Goal: Task Accomplishment & Management: Complete application form

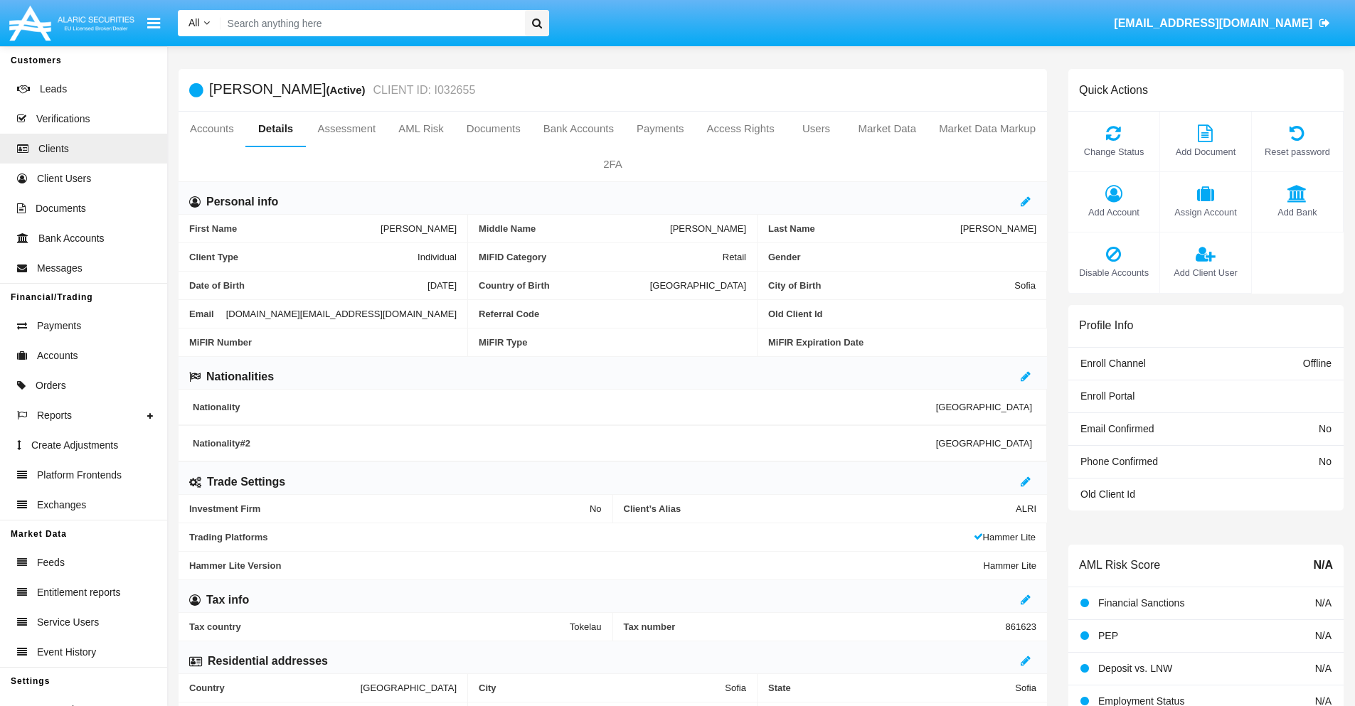
click at [1205, 272] on span "Add Client User" at bounding box center [1205, 273] width 77 height 14
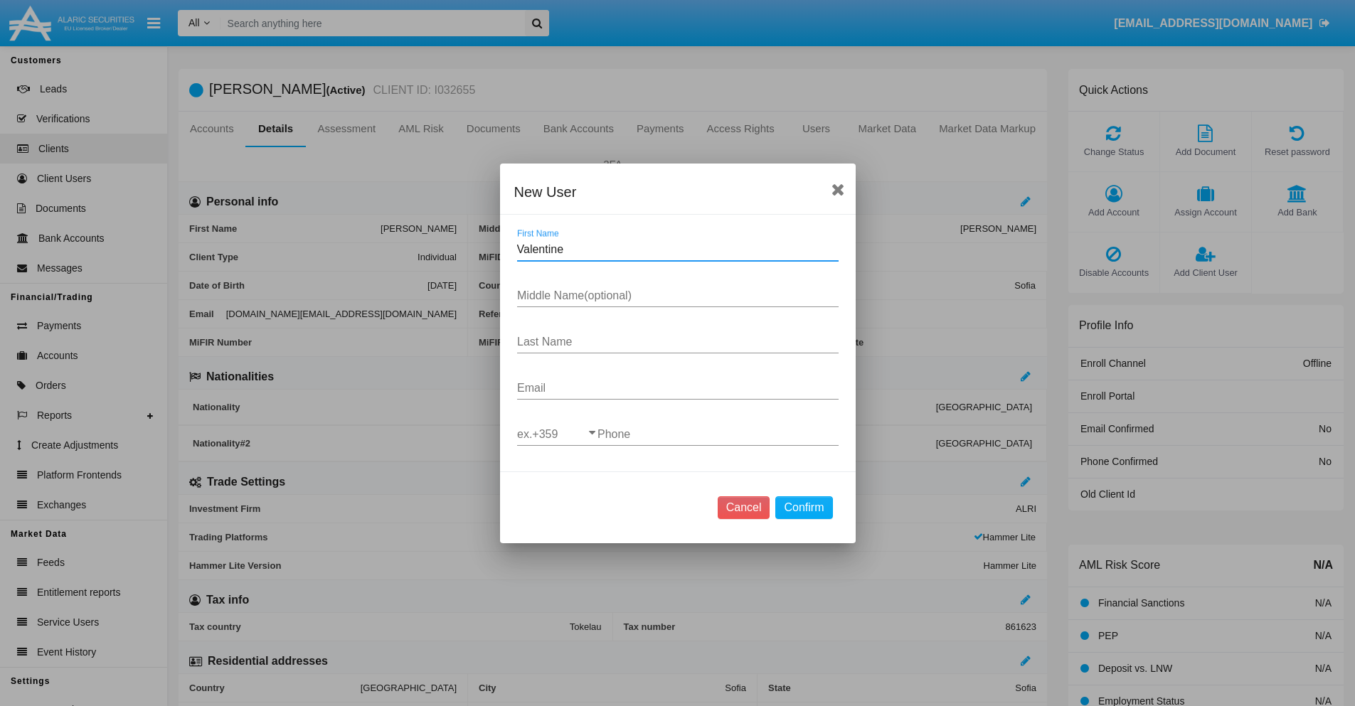
type input "Valentine"
type input "Roy"
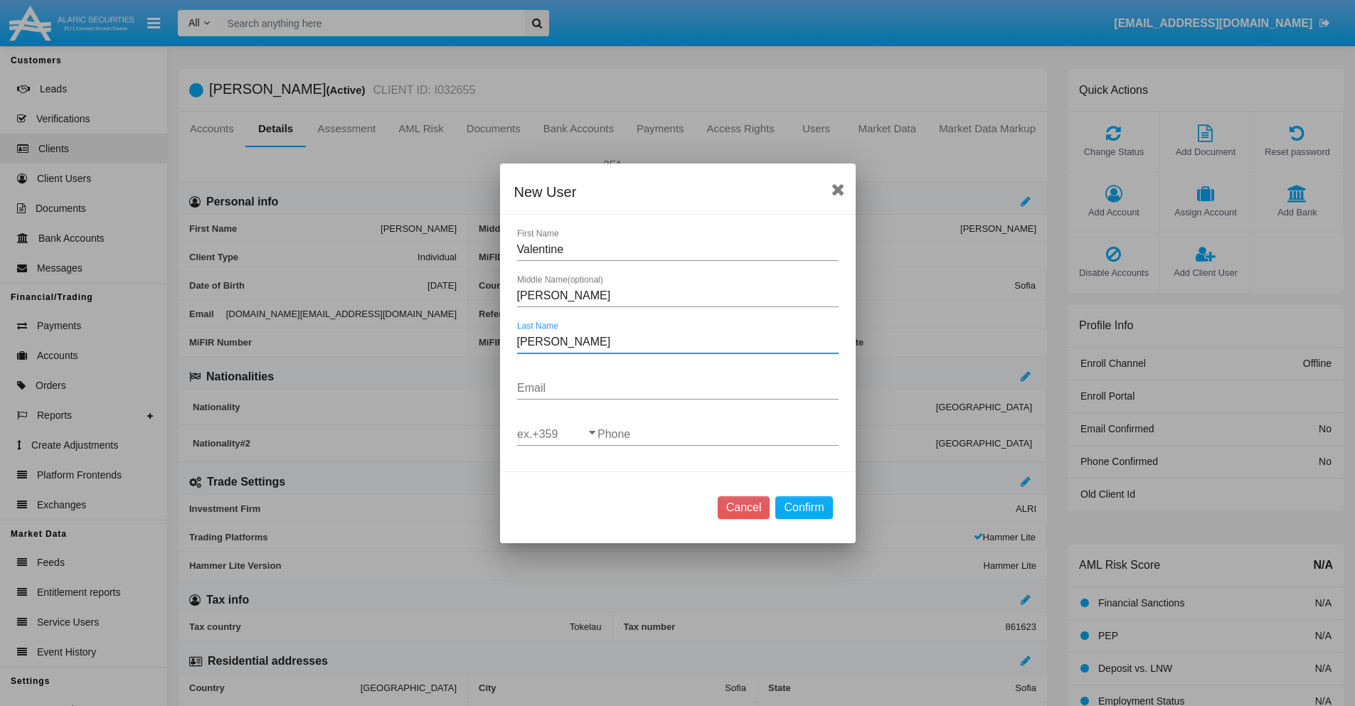
type input "Goyette"
type input "jb.mfcl0@mr.xl8.cn"
click at [557, 434] on input "ex.+359" at bounding box center [557, 434] width 80 height 13
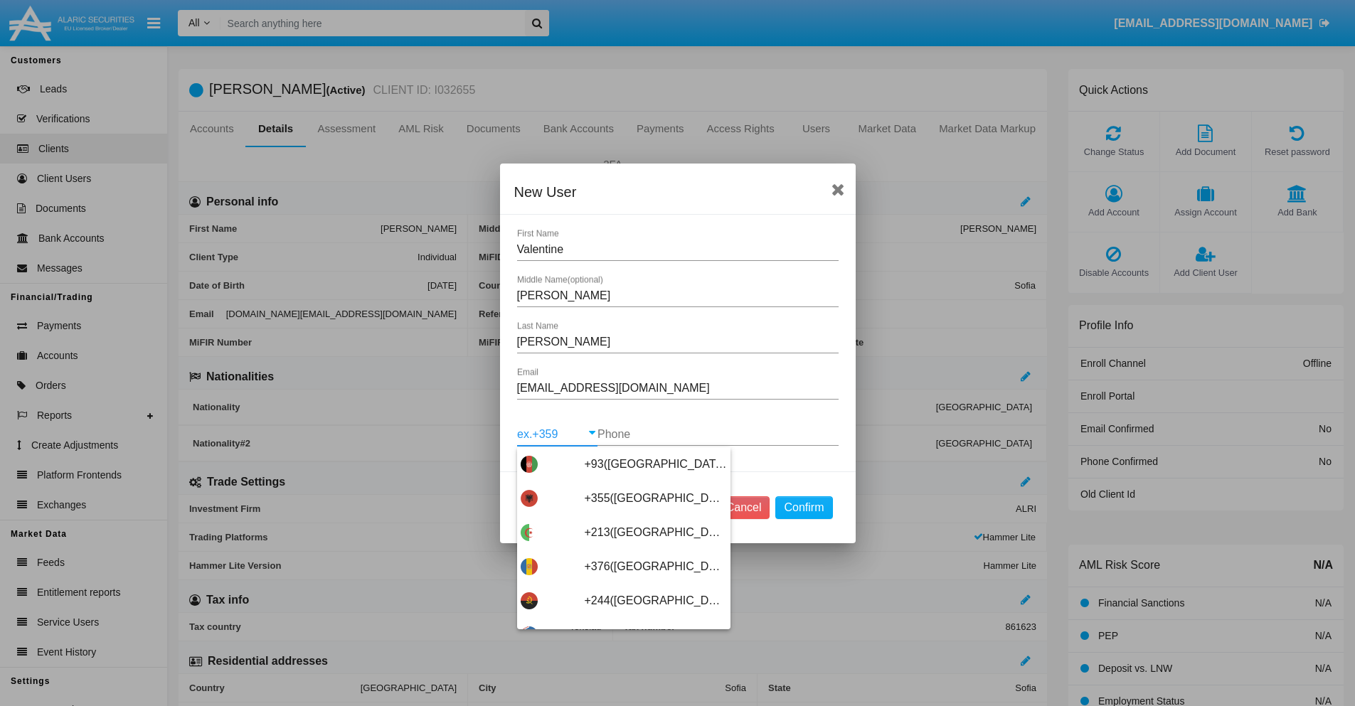
scroll to position [7568, 0]
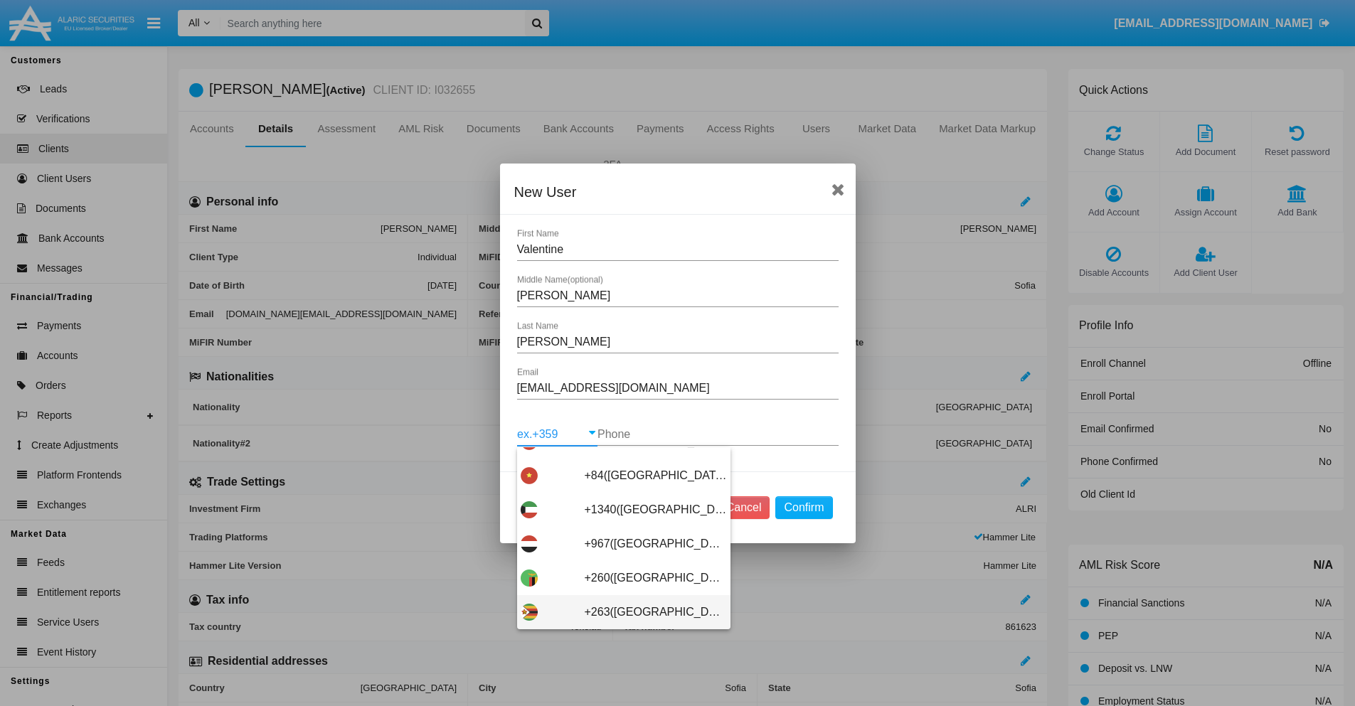
click at [618, 612] on span "+263(Zimbabwe)" at bounding box center [656, 612] width 142 height 34
type input "+263(Zimbabwe)"
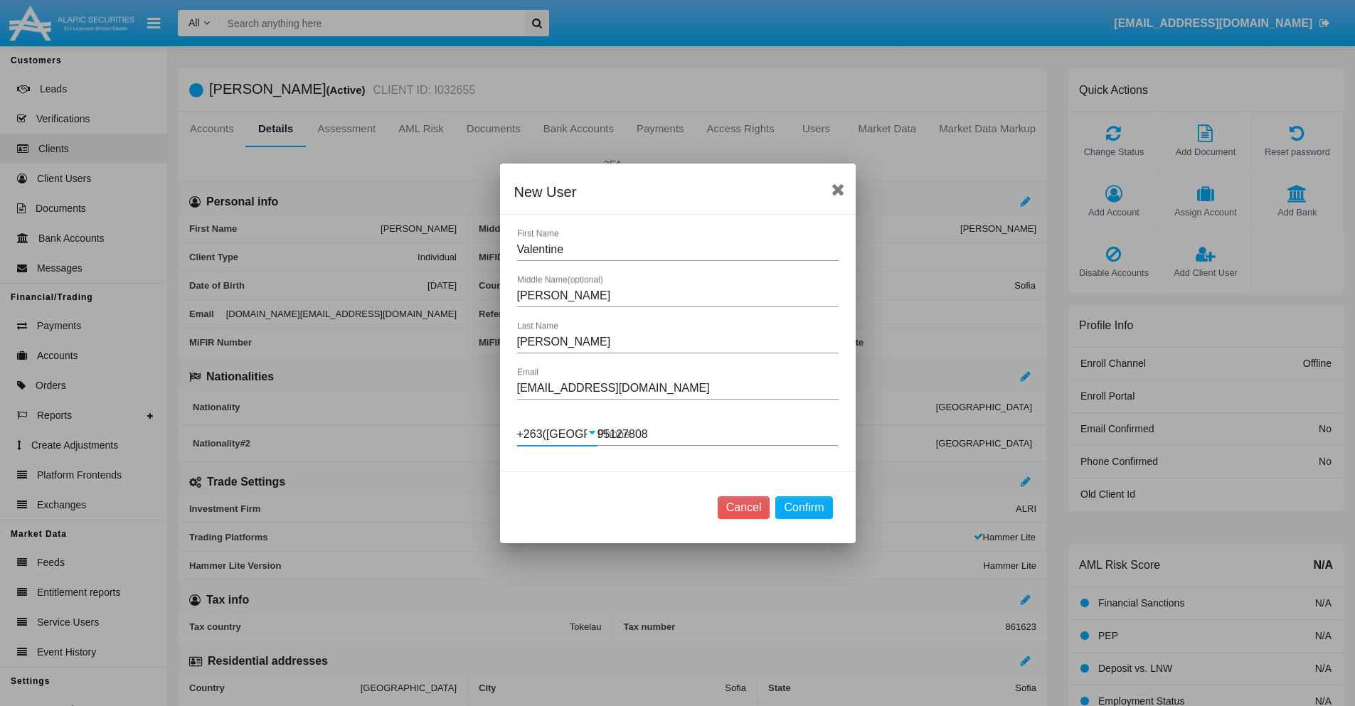
type input "951278081"
click at [804, 507] on button "Confirm" at bounding box center [803, 507] width 57 height 23
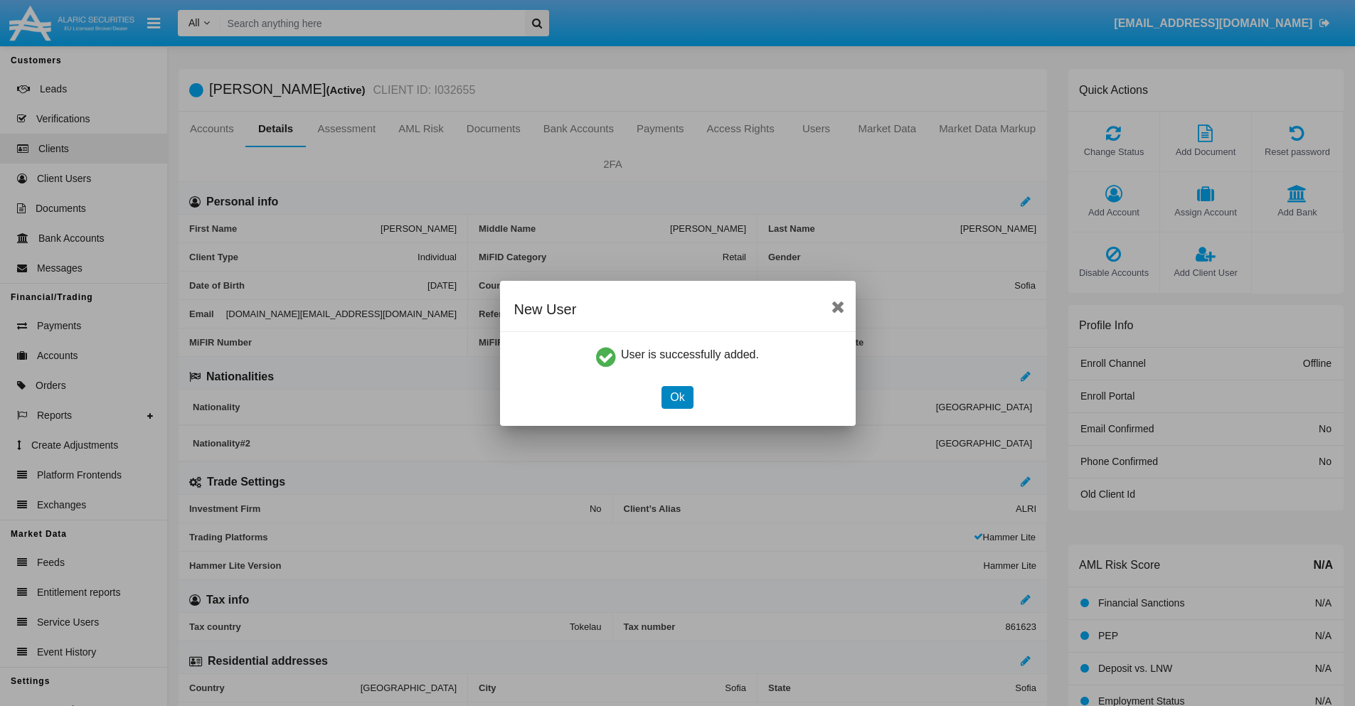
click at [677, 397] on button "Ok" at bounding box center [676, 397] width 31 height 23
